Goal: Information Seeking & Learning: Learn about a topic

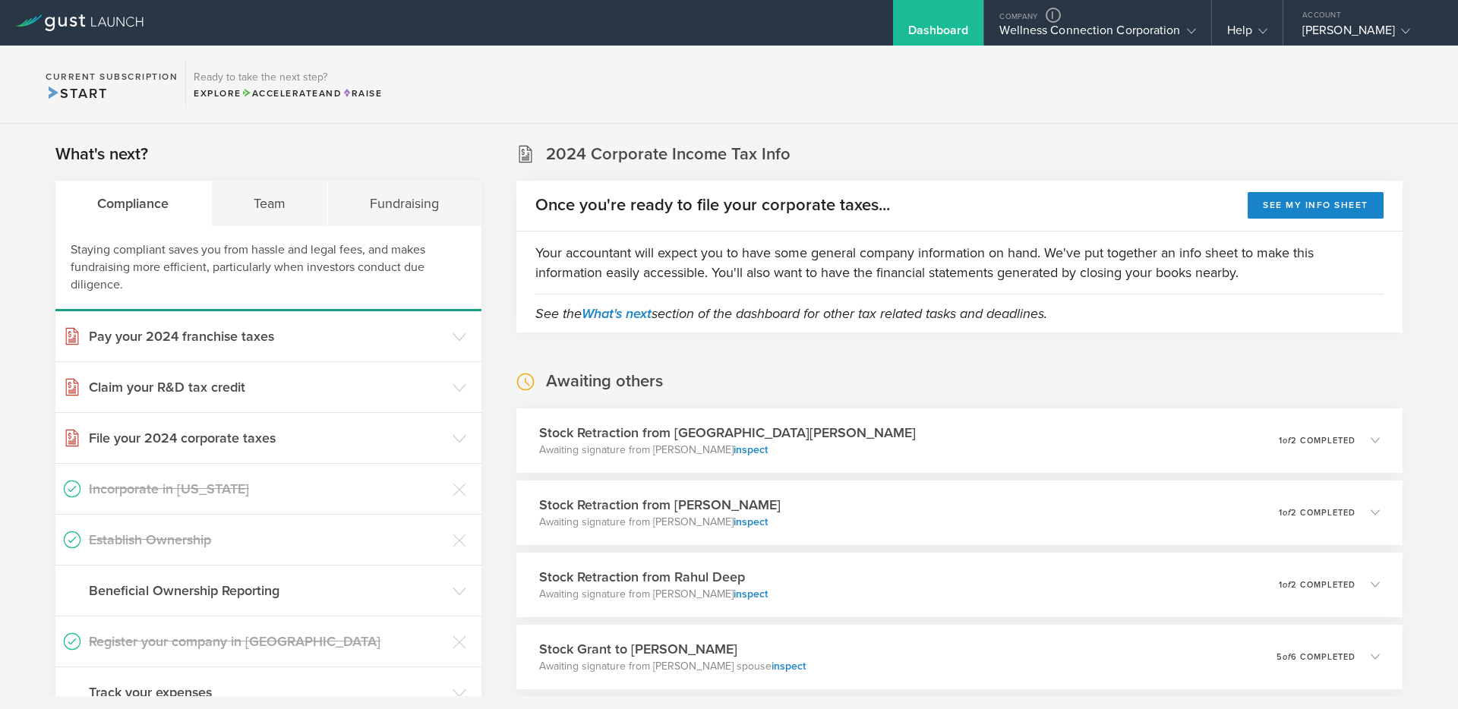
scroll to position [2209, 0]
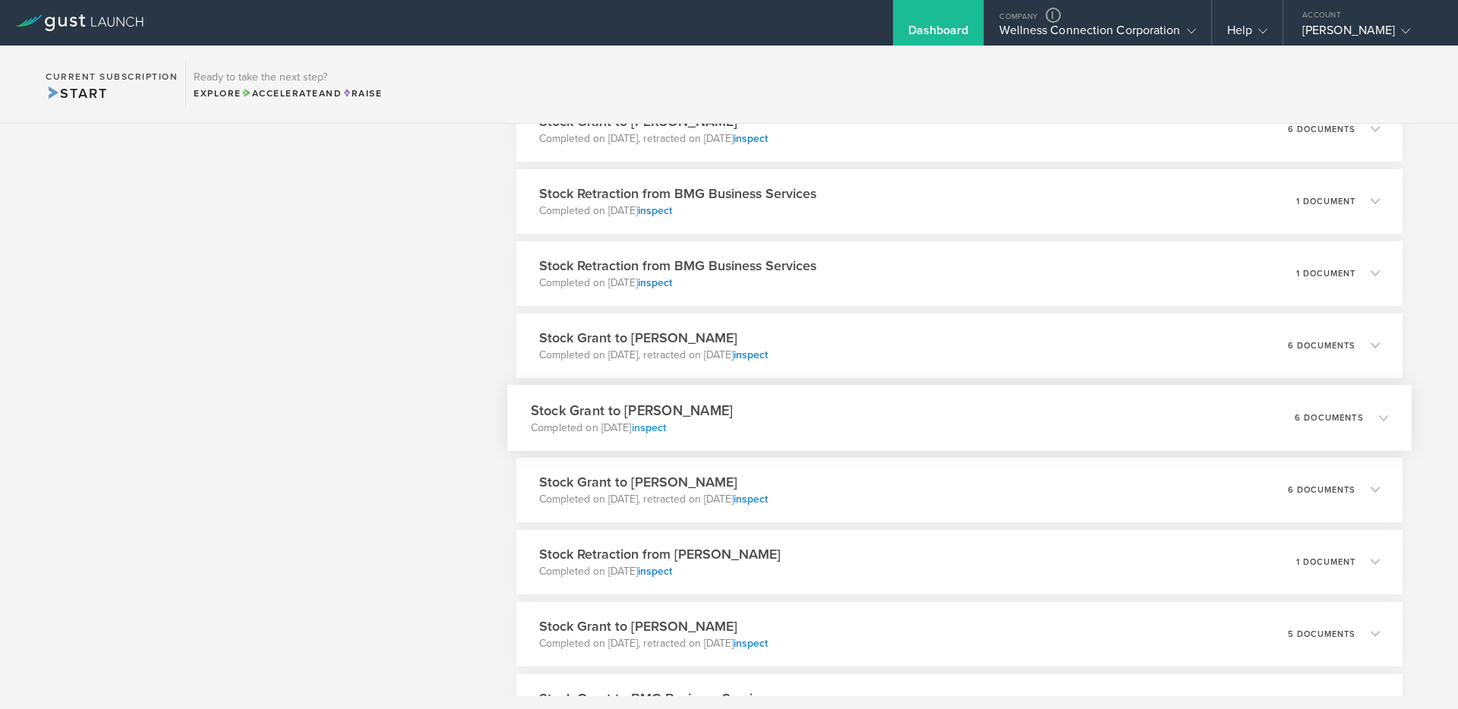
click at [666, 428] on link "inspect" at bounding box center [648, 427] width 35 height 13
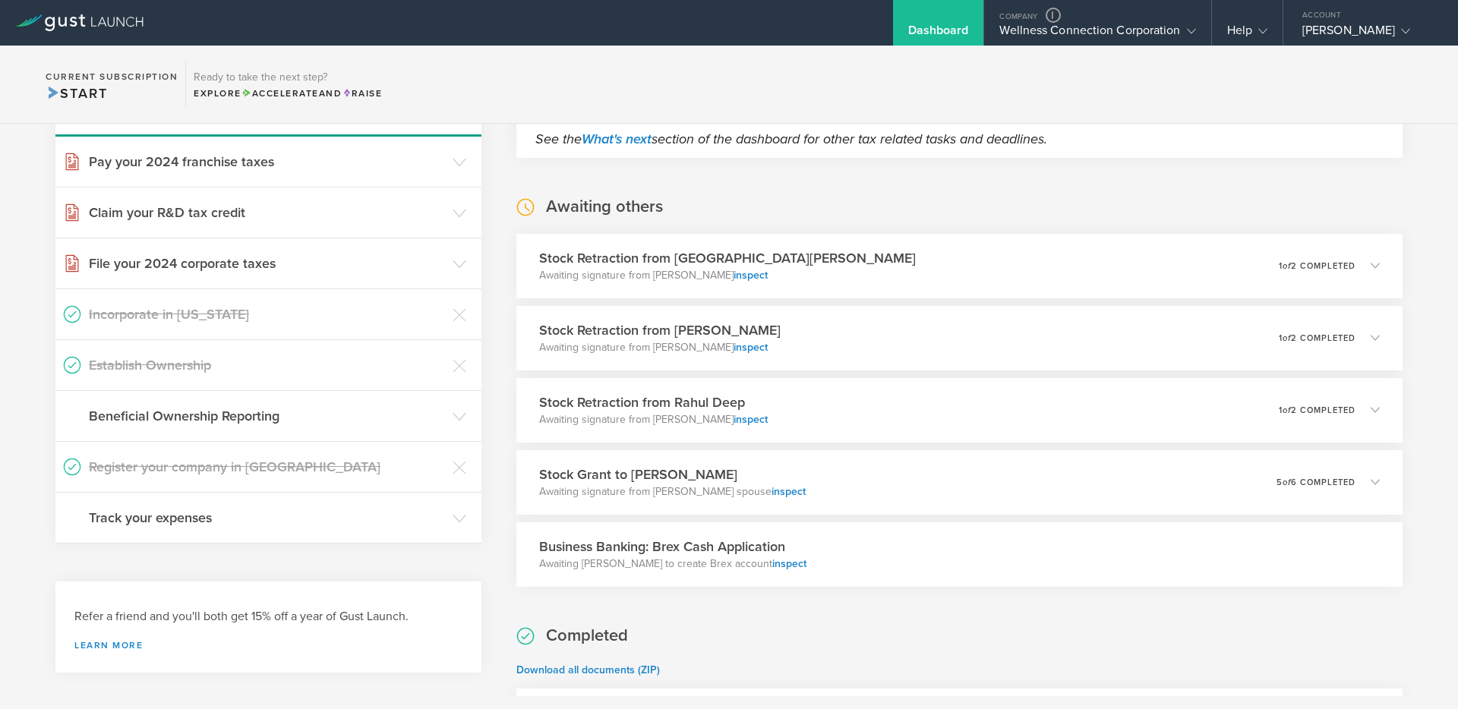
scroll to position [0, 0]
